Goal: Navigation & Orientation: Understand site structure

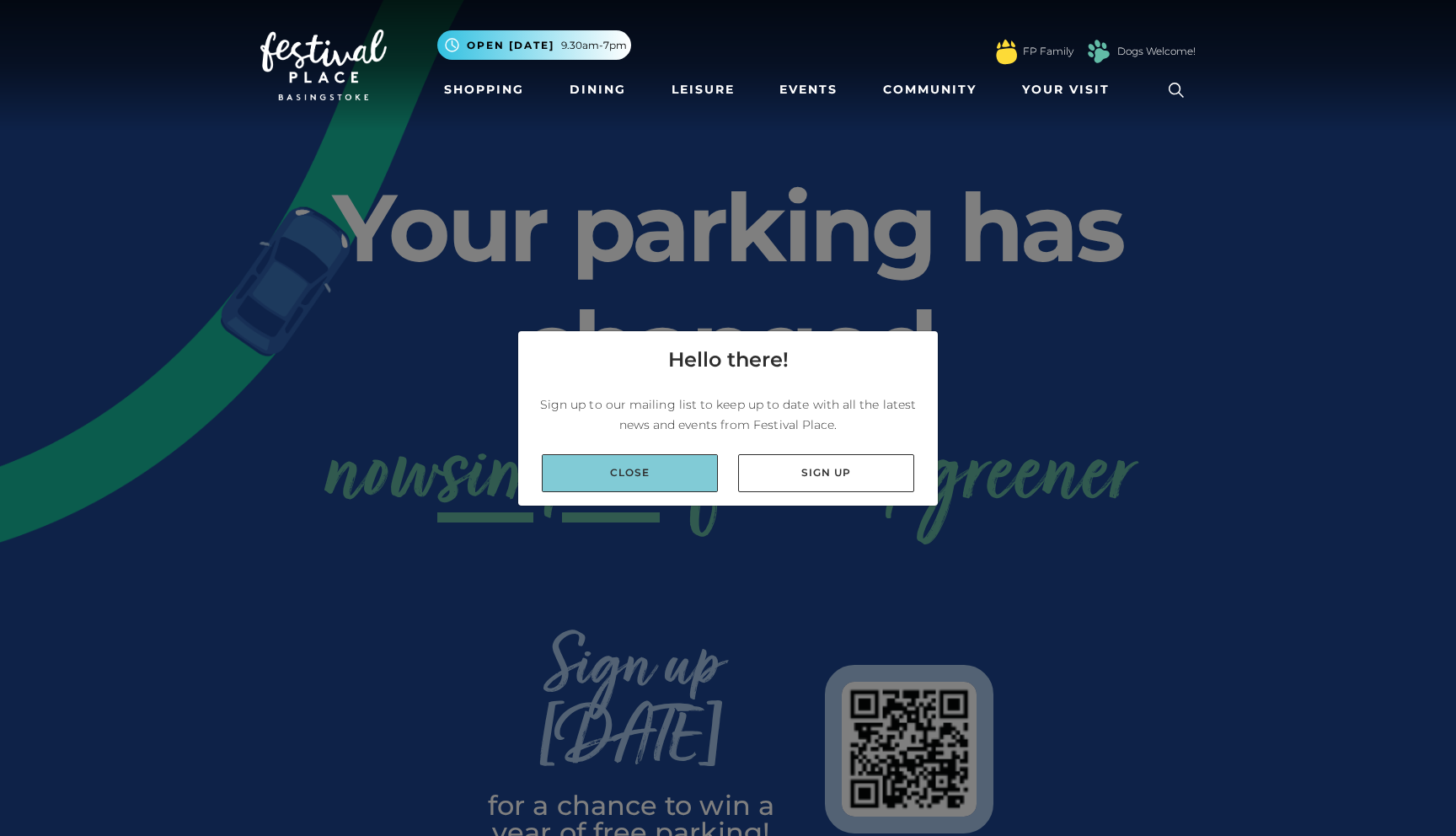
click at [657, 478] on link "Close" at bounding box center [630, 473] width 176 height 37
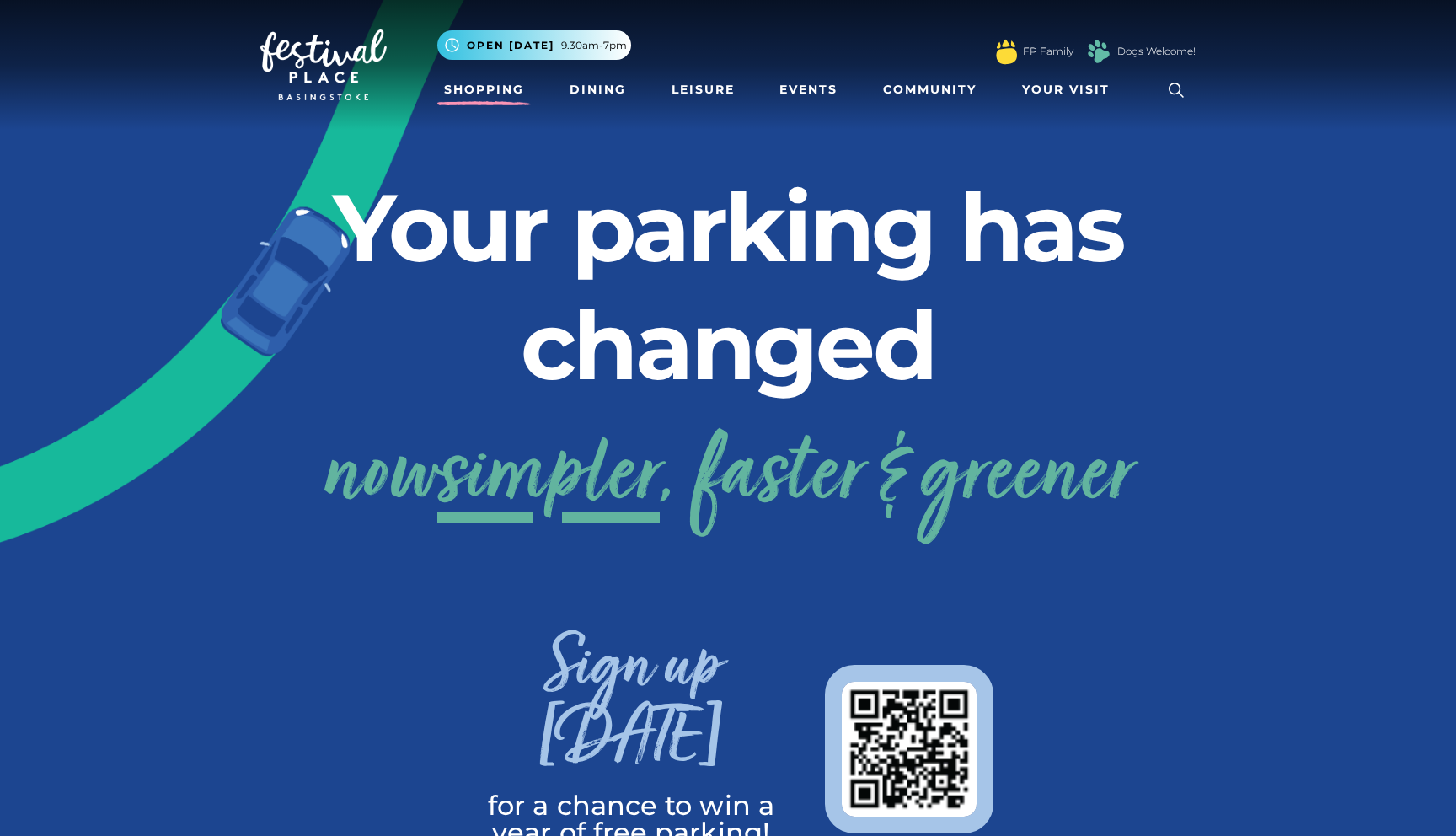
click at [496, 103] on link "Shopping" at bounding box center [484, 89] width 94 height 32
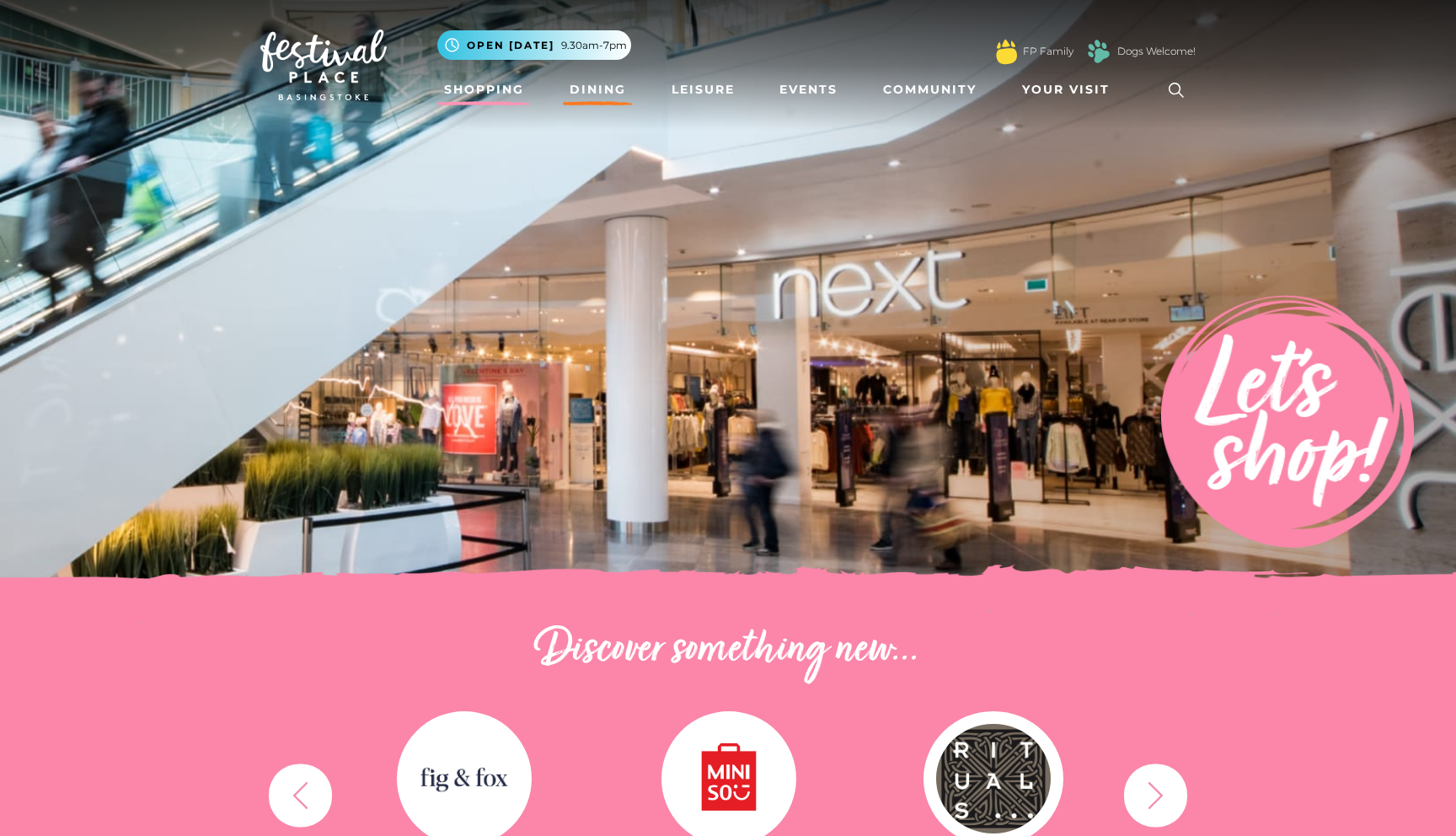
click at [588, 88] on link "Dining" at bounding box center [598, 89] width 70 height 32
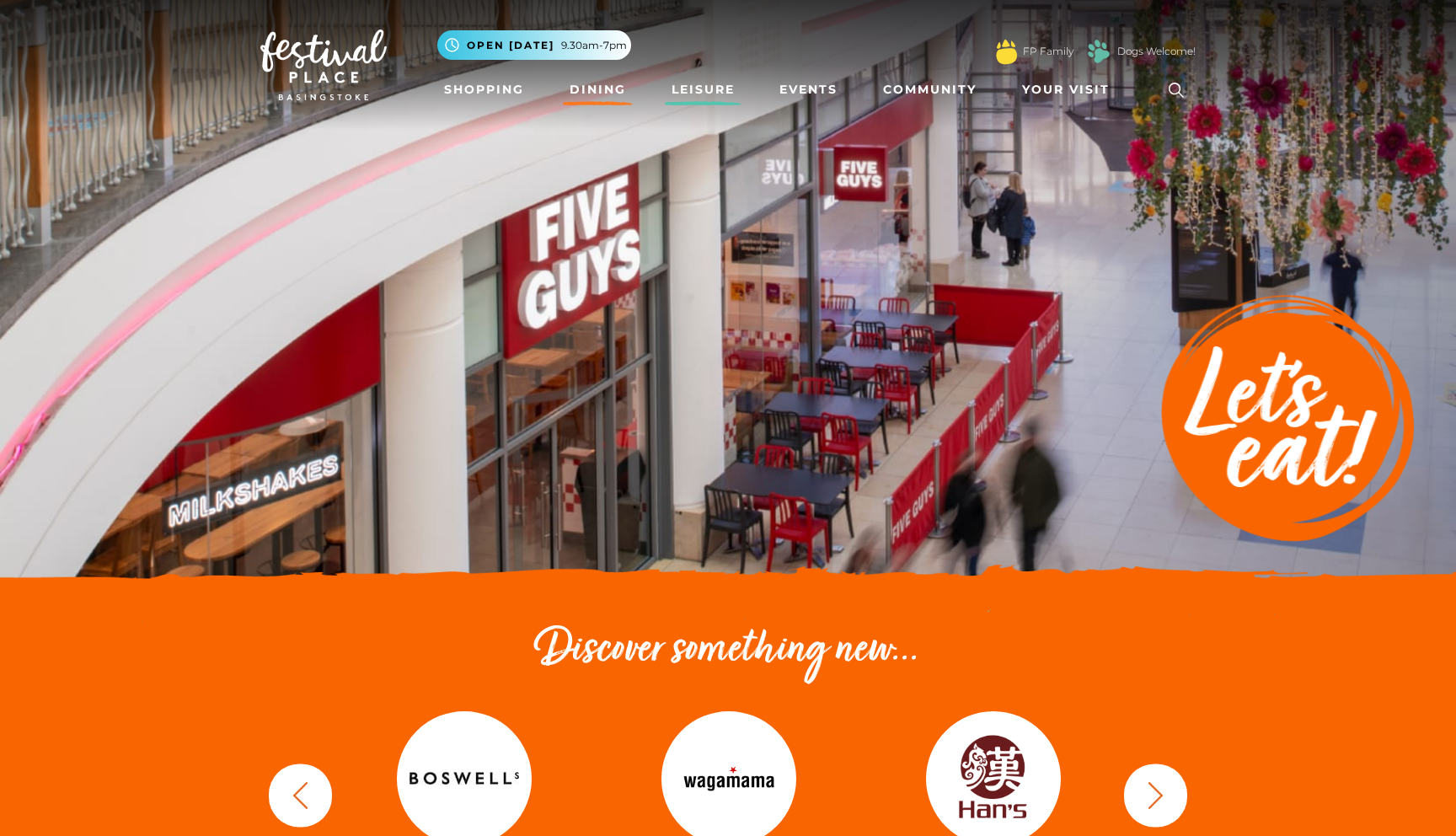
click at [694, 90] on link "Leisure" at bounding box center [703, 89] width 77 height 32
